Goal: Information Seeking & Learning: Learn about a topic

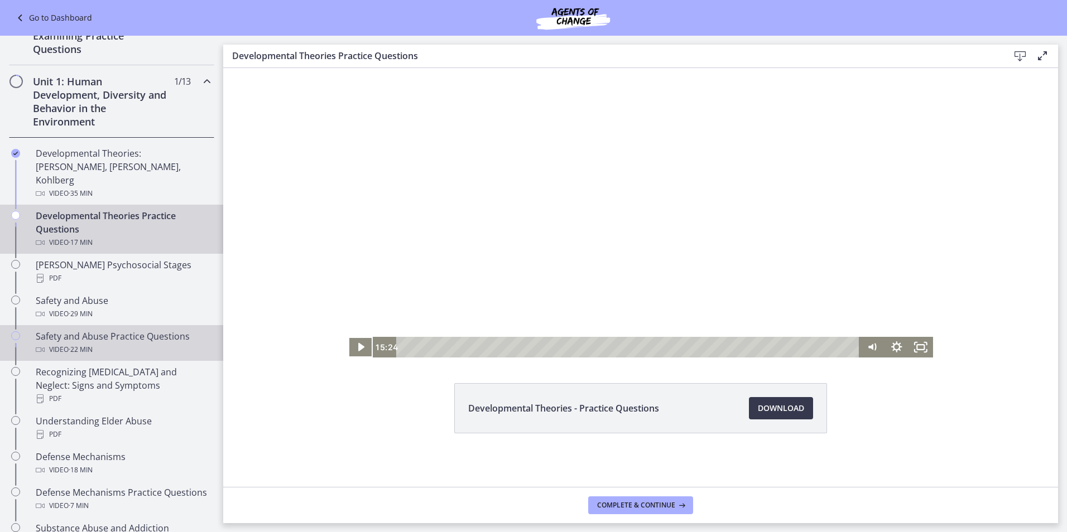
scroll to position [292, 0]
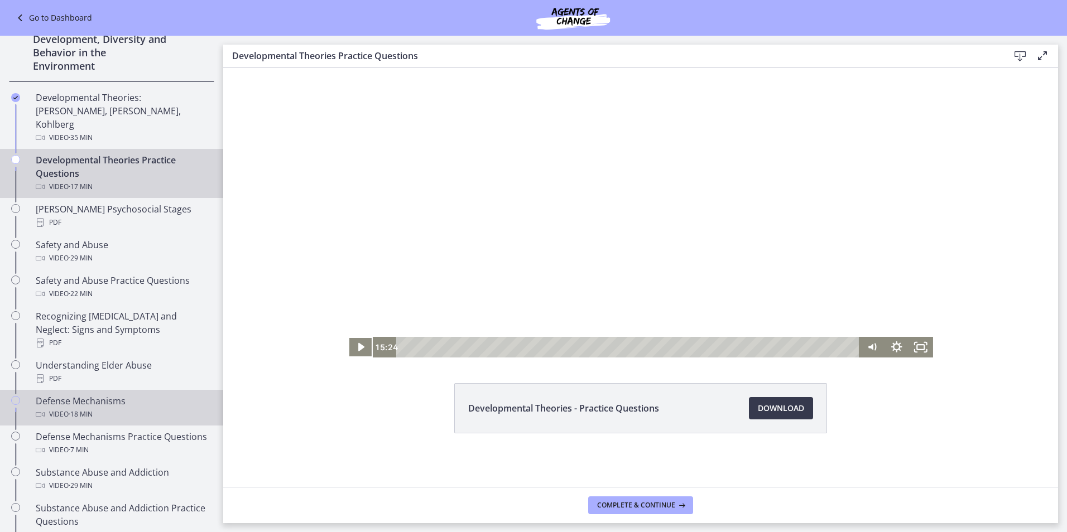
click at [102, 394] on div "Defense Mechanisms Video · 18 min" at bounding box center [123, 407] width 174 height 27
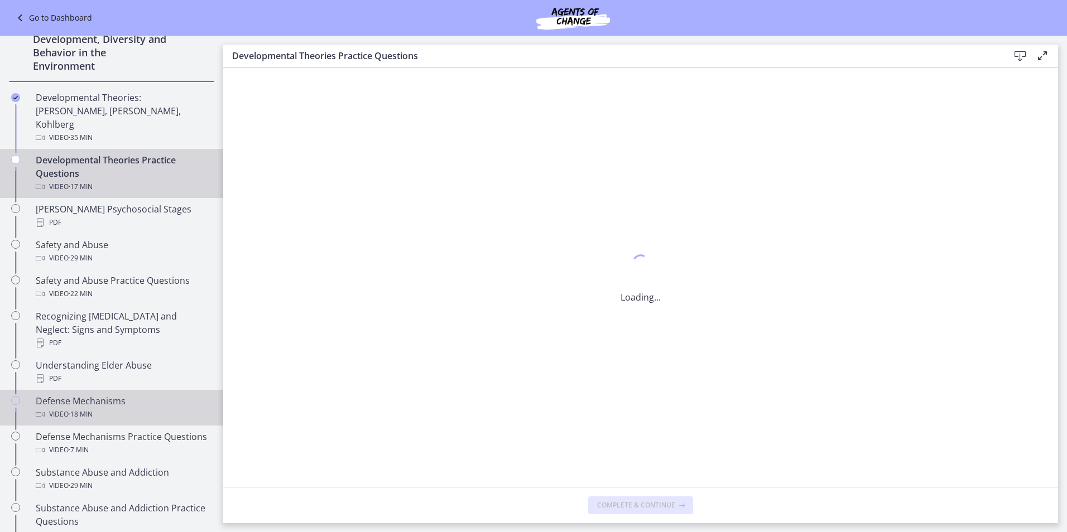
scroll to position [0, 0]
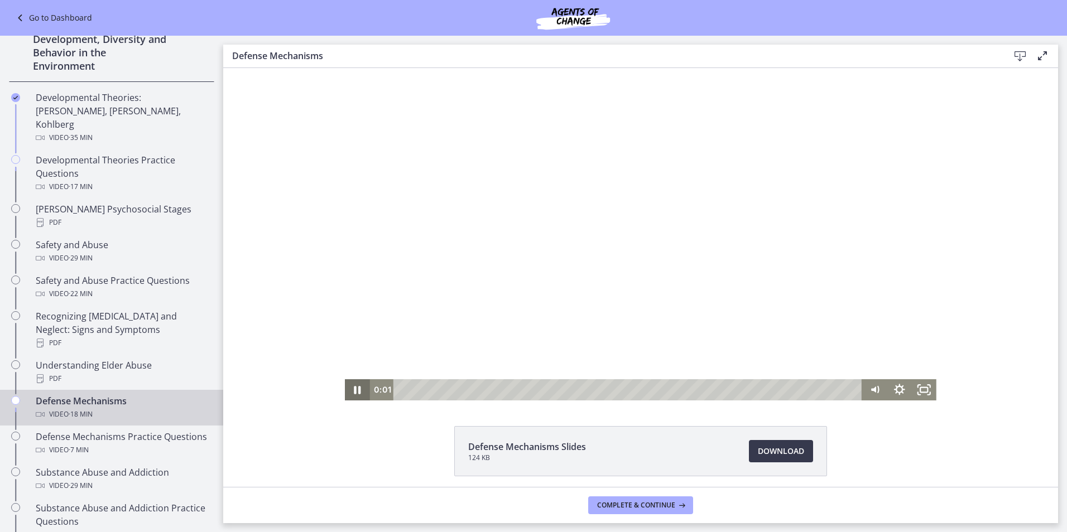
click at [357, 389] on icon "Pause" at bounding box center [357, 389] width 25 height 21
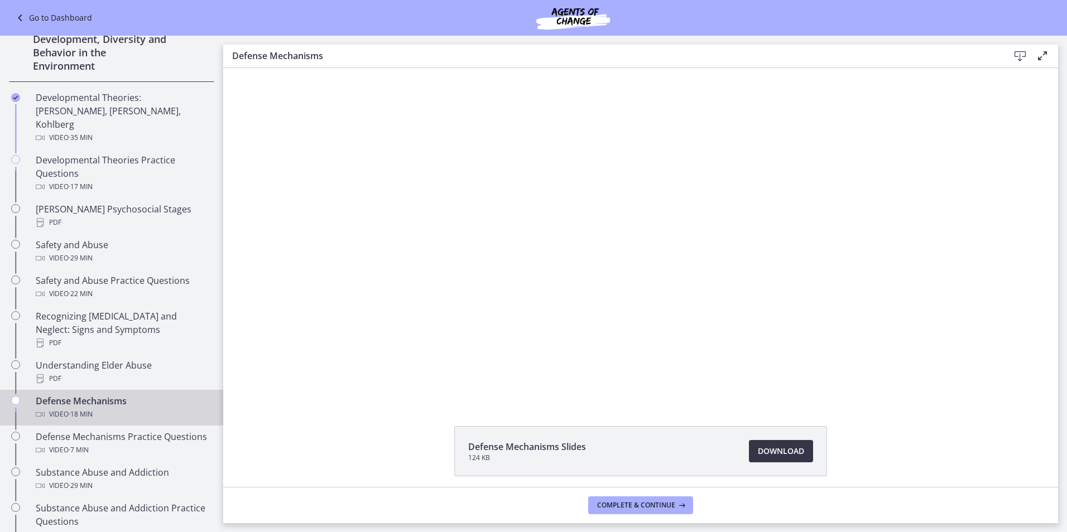
click at [513, 447] on span "Download Opens in a new window" at bounding box center [781, 451] width 46 height 13
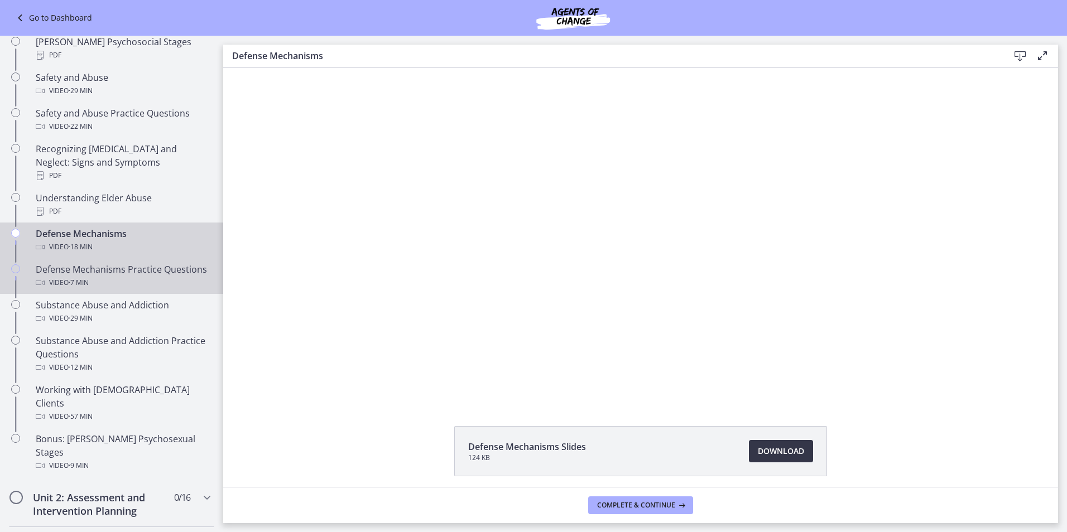
scroll to position [516, 0]
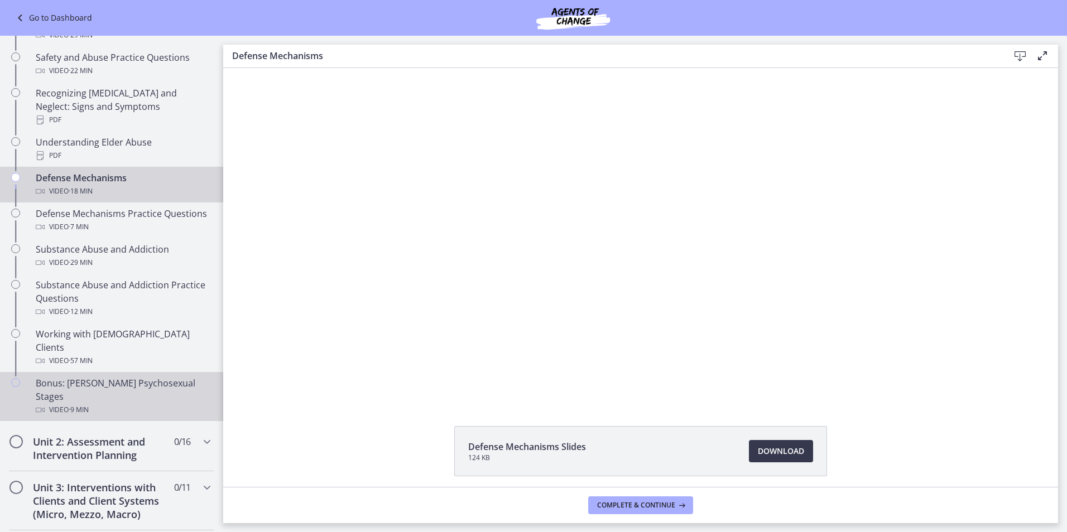
click at [180, 377] on div "Bonus: [PERSON_NAME] Psychosexual Stages Video · 9 min" at bounding box center [123, 397] width 174 height 40
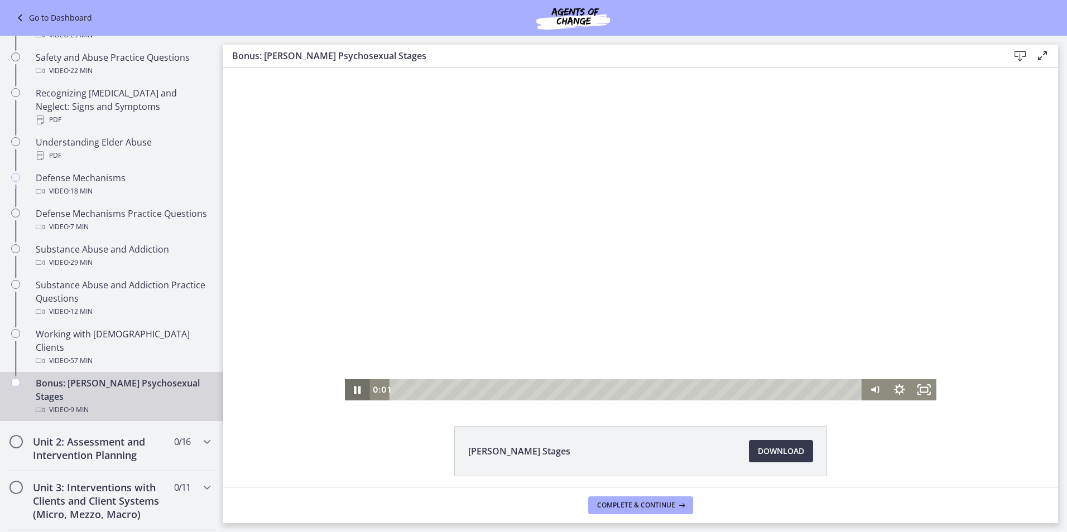
click at [352, 386] on icon "Pause" at bounding box center [357, 389] width 25 height 21
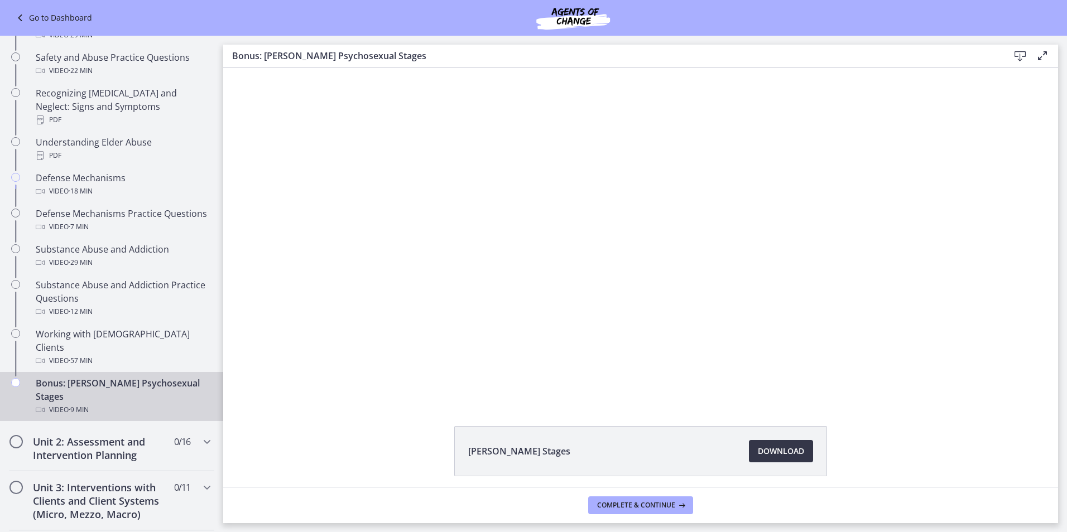
click at [513, 456] on span "Download Opens in a new window" at bounding box center [781, 451] width 46 height 13
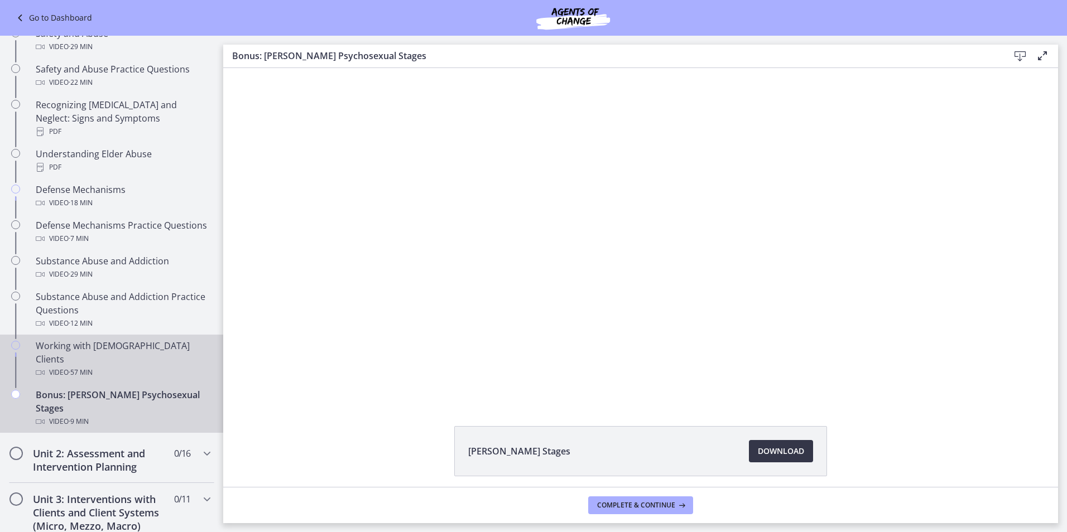
scroll to position [516, 0]
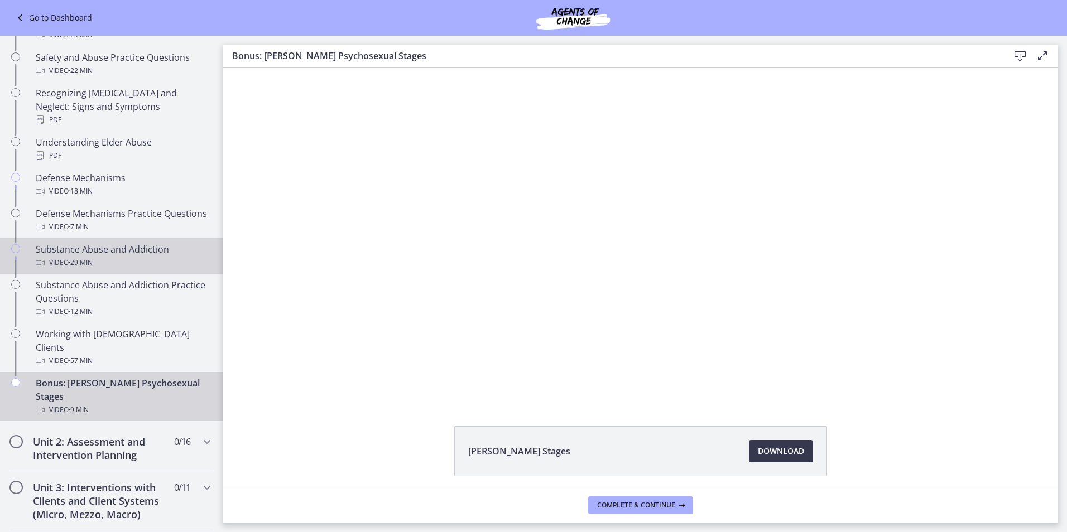
click at [123, 261] on div "Video · 29 min" at bounding box center [123, 262] width 174 height 13
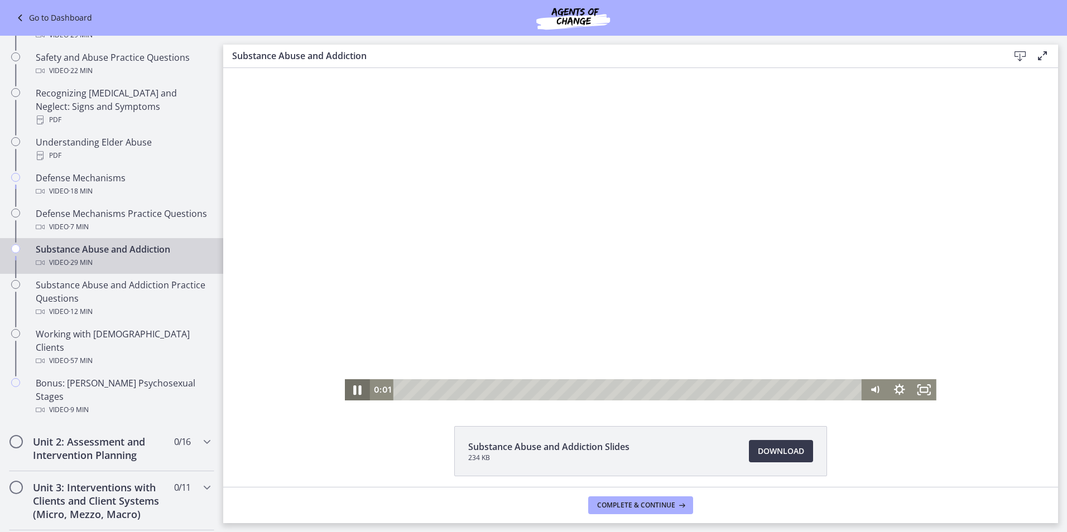
click at [360, 384] on icon "Pause" at bounding box center [358, 390] width 30 height 26
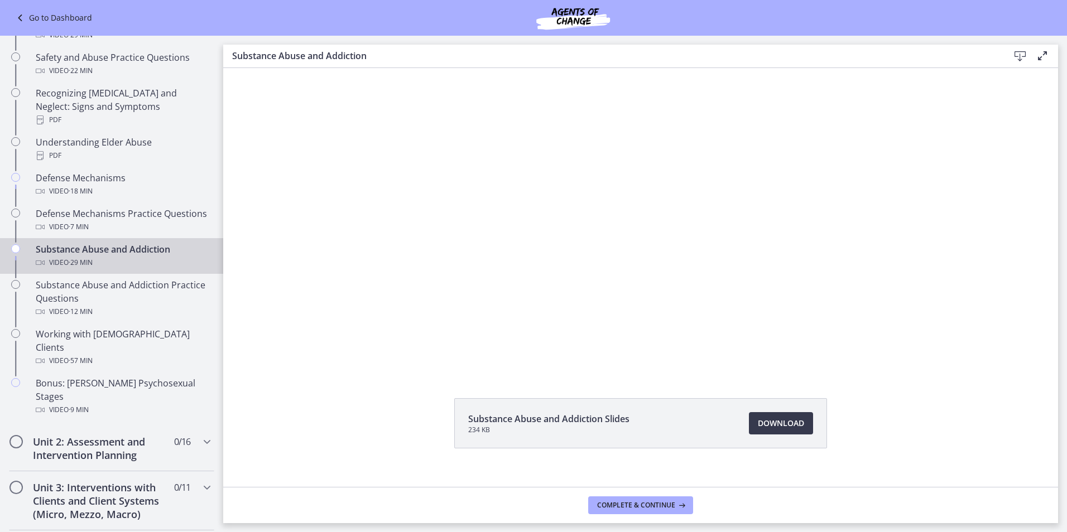
scroll to position [43, 0]
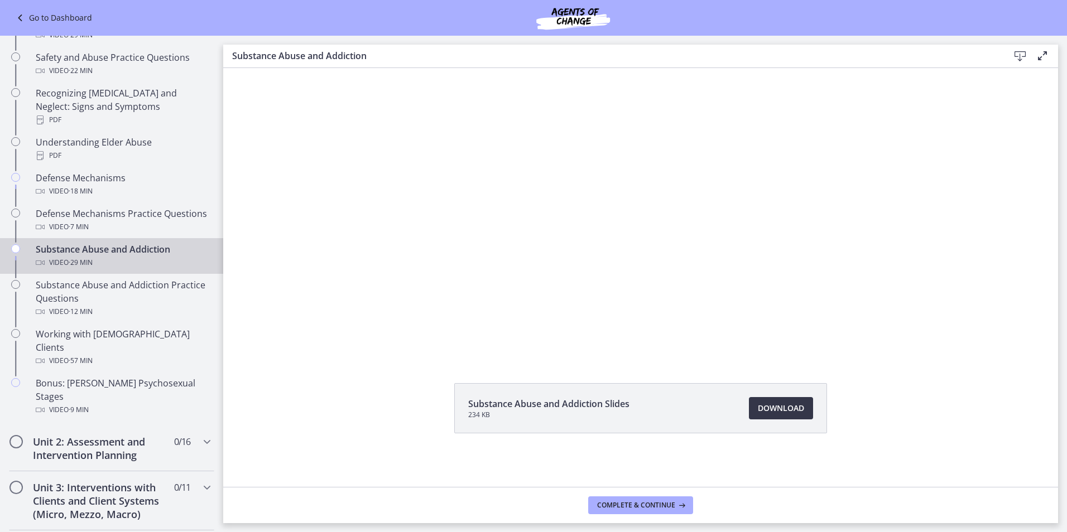
click at [513, 417] on link "Download Opens in a new window" at bounding box center [781, 408] width 64 height 22
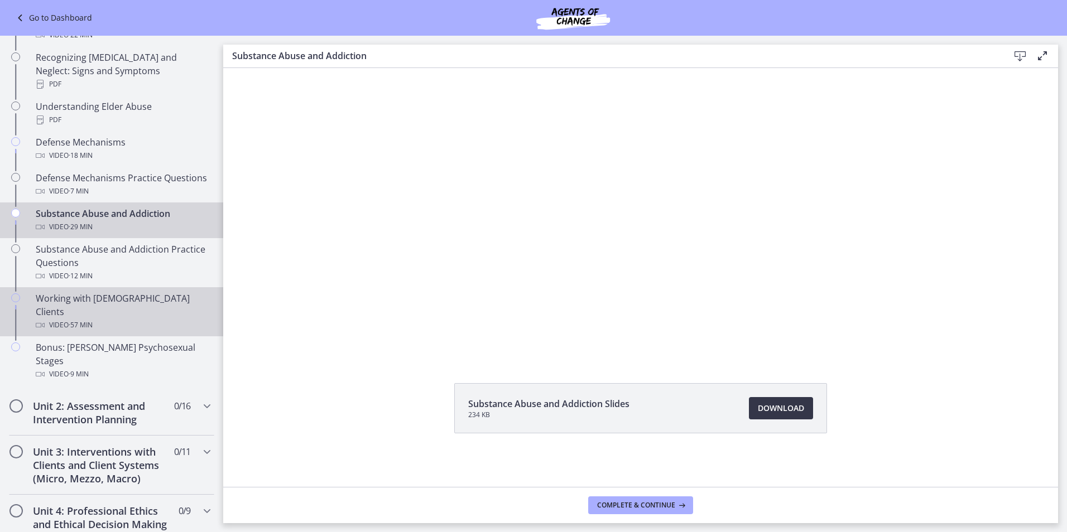
scroll to position [571, 0]
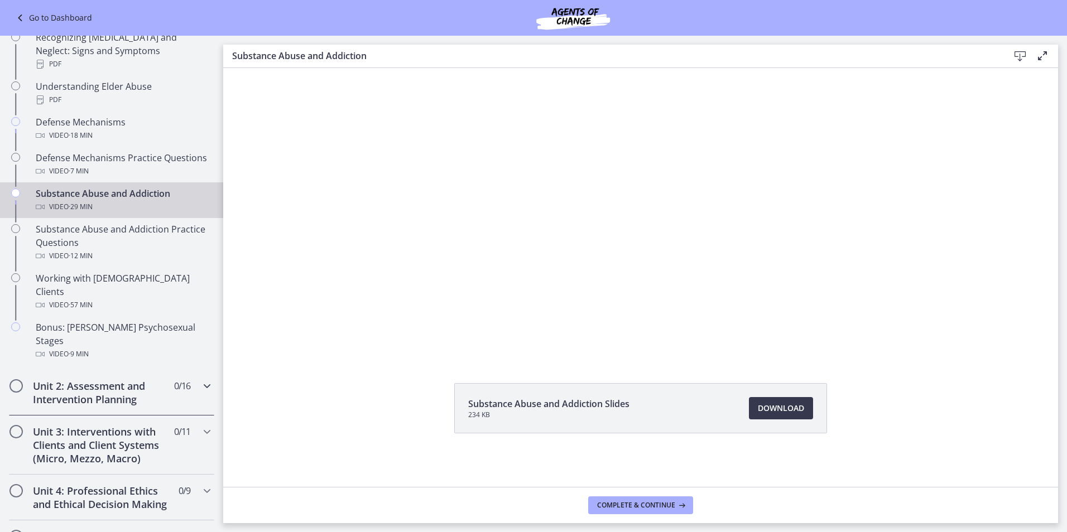
click at [84, 379] on h2 "Unit 2: Assessment and Intervention Planning" at bounding box center [101, 392] width 136 height 27
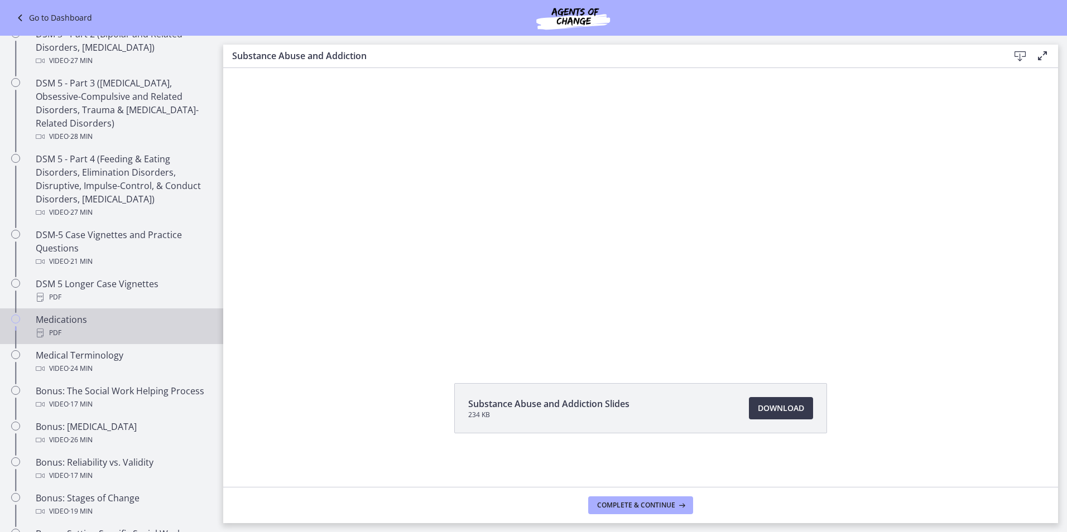
click at [129, 325] on div "Medications PDF" at bounding box center [123, 326] width 174 height 27
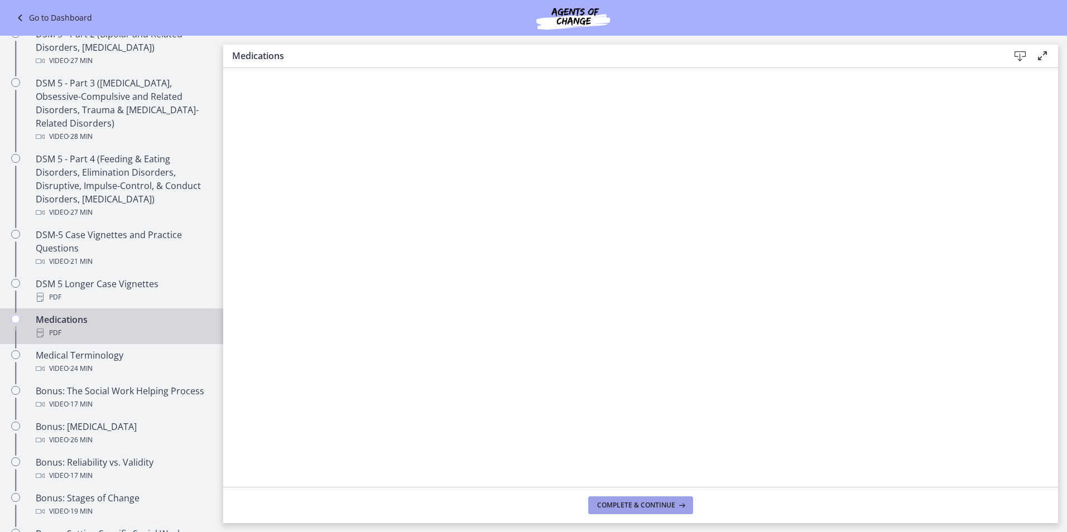
click at [513, 505] on span "Complete & continue" at bounding box center [636, 505] width 78 height 9
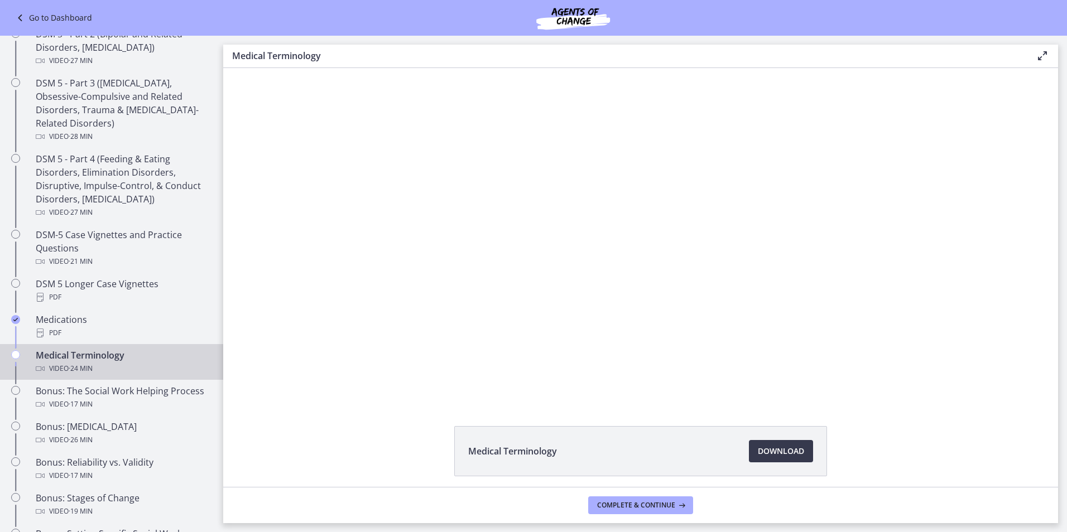
click at [107, 365] on div "Video · 24 min" at bounding box center [123, 368] width 174 height 13
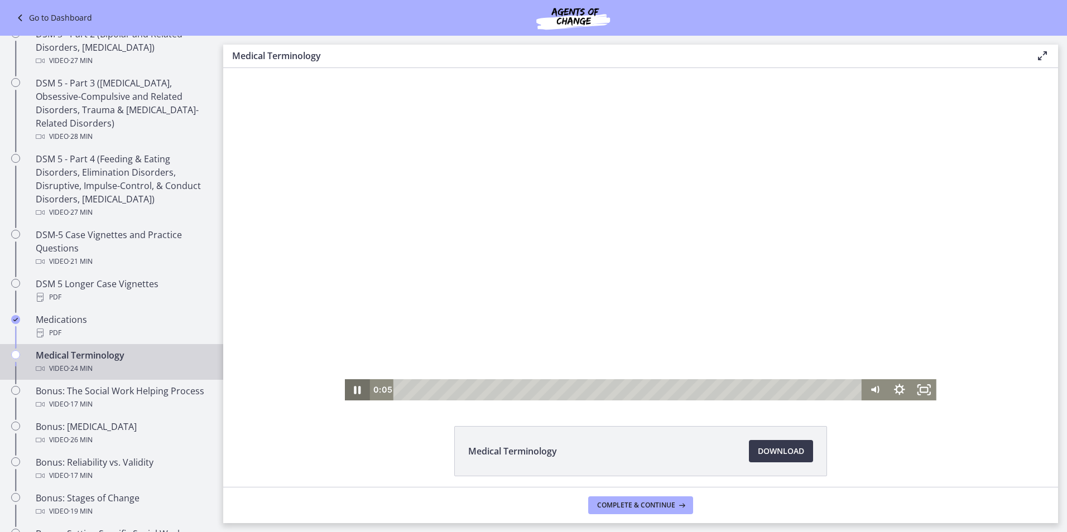
click at [356, 382] on icon "Pause" at bounding box center [357, 389] width 25 height 21
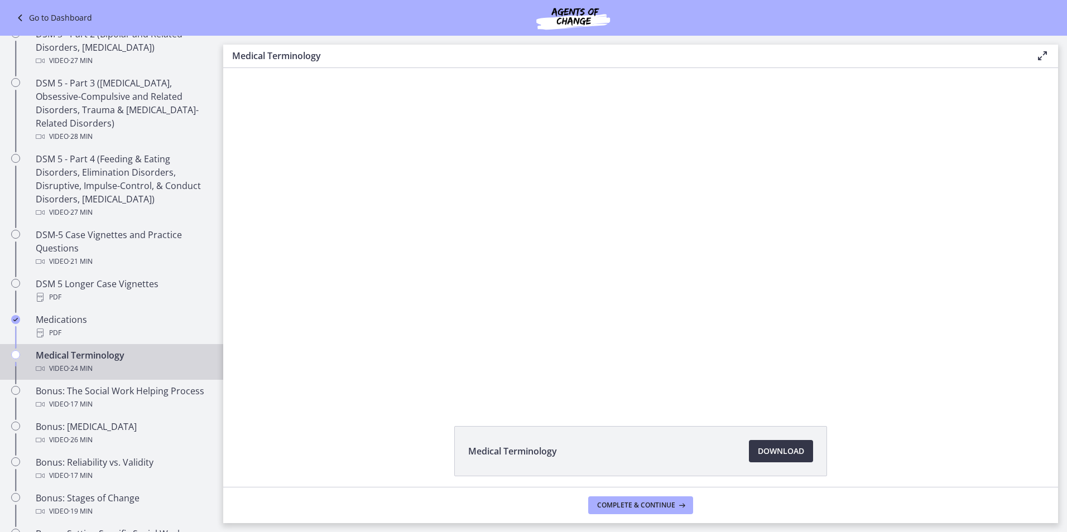
click at [513, 456] on span "Download Opens in a new window" at bounding box center [781, 451] width 46 height 13
click at [109, 310] on link "Medications PDF" at bounding box center [111, 327] width 223 height 36
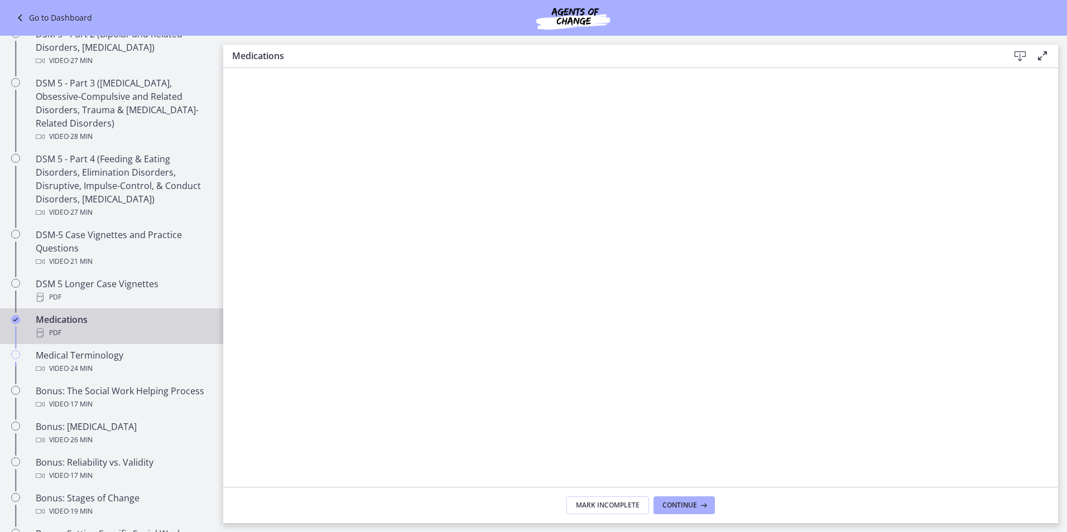
click at [513, 52] on icon at bounding box center [1019, 56] width 13 height 13
